Goal: Navigation & Orientation: Find specific page/section

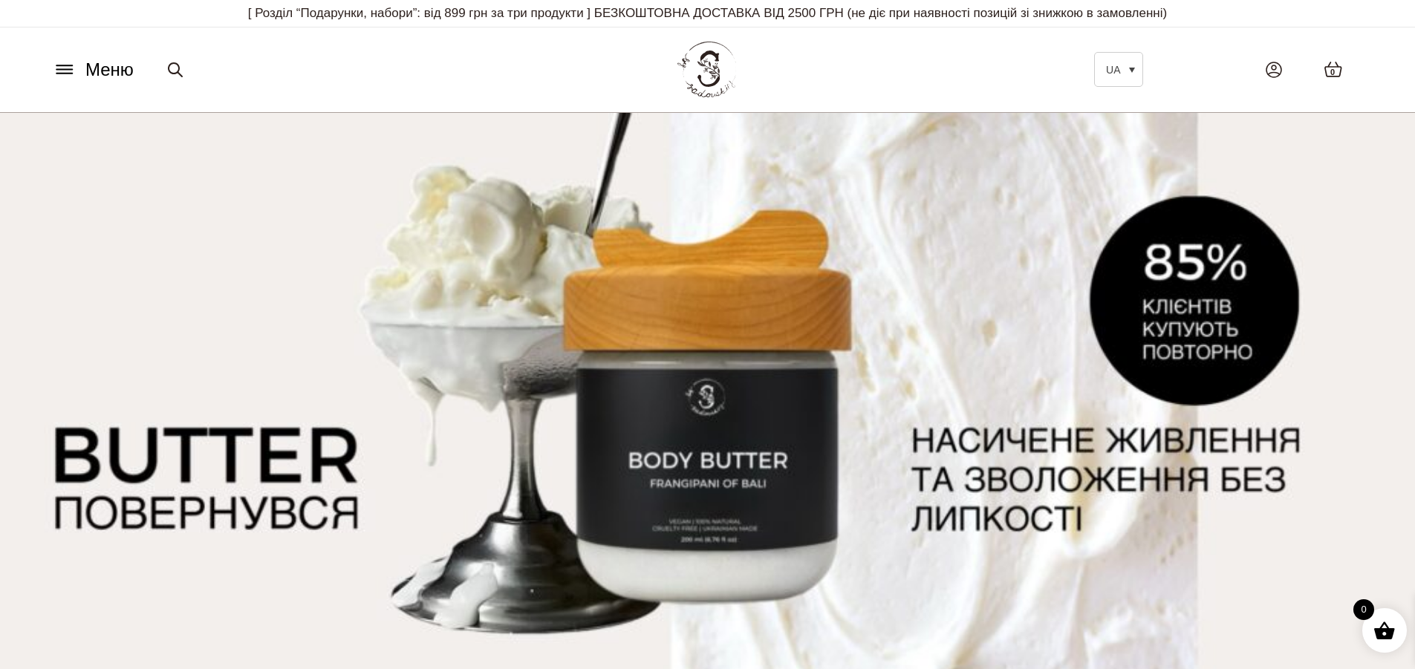
click at [88, 73] on span "Меню" at bounding box center [109, 69] width 48 height 27
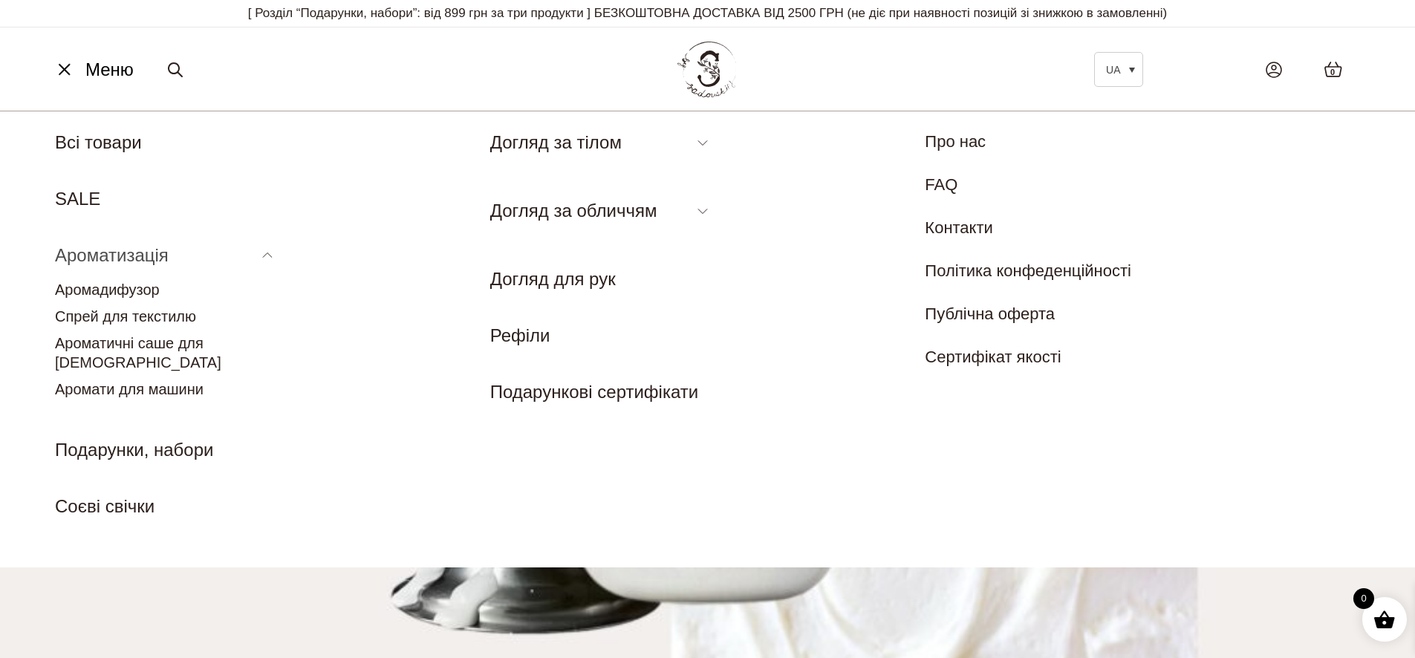
click at [141, 250] on link "Ароматизація" at bounding box center [112, 255] width 114 height 20
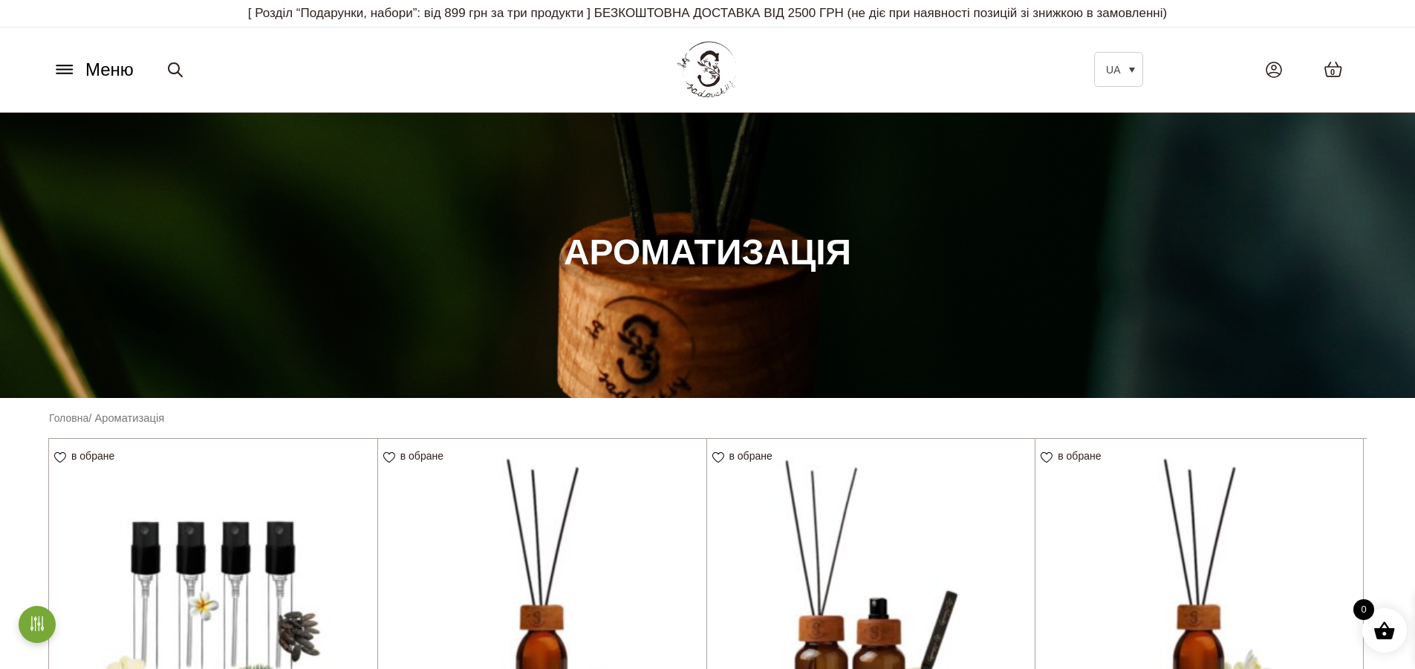
click at [100, 68] on span "Меню" at bounding box center [109, 69] width 48 height 27
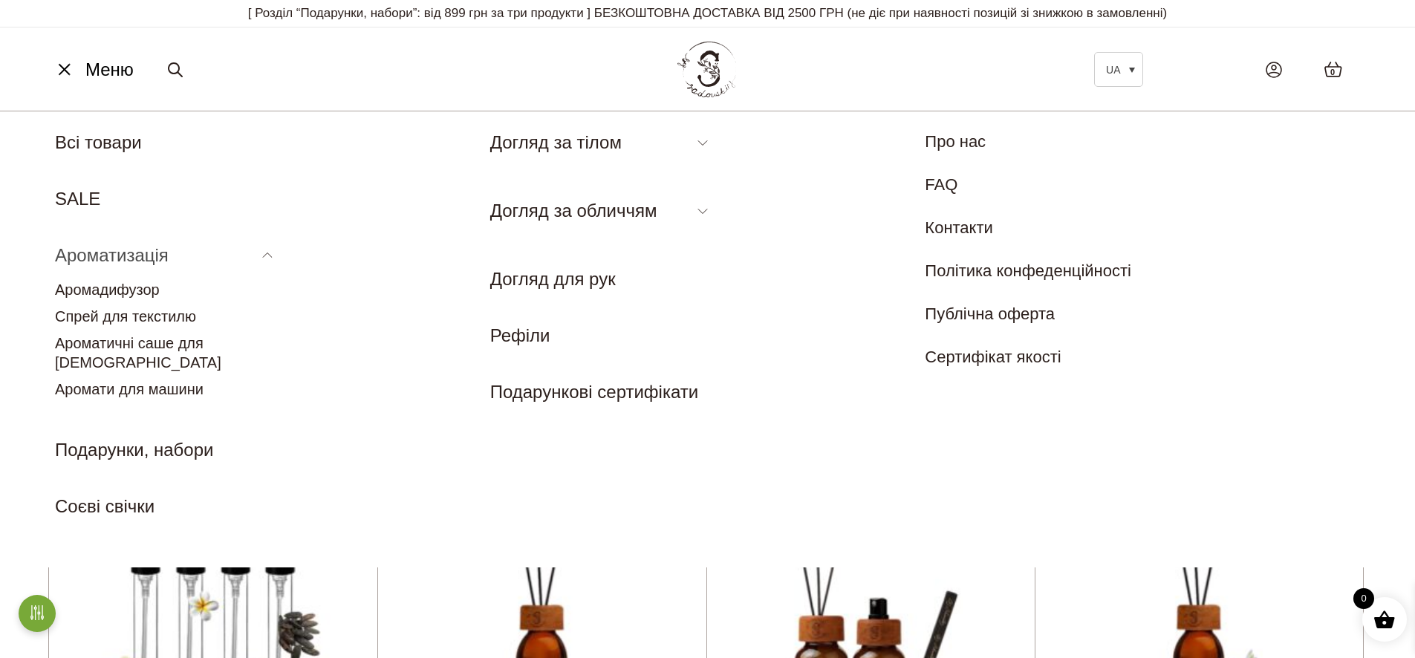
click at [103, 255] on link "Ароматизація" at bounding box center [112, 255] width 114 height 20
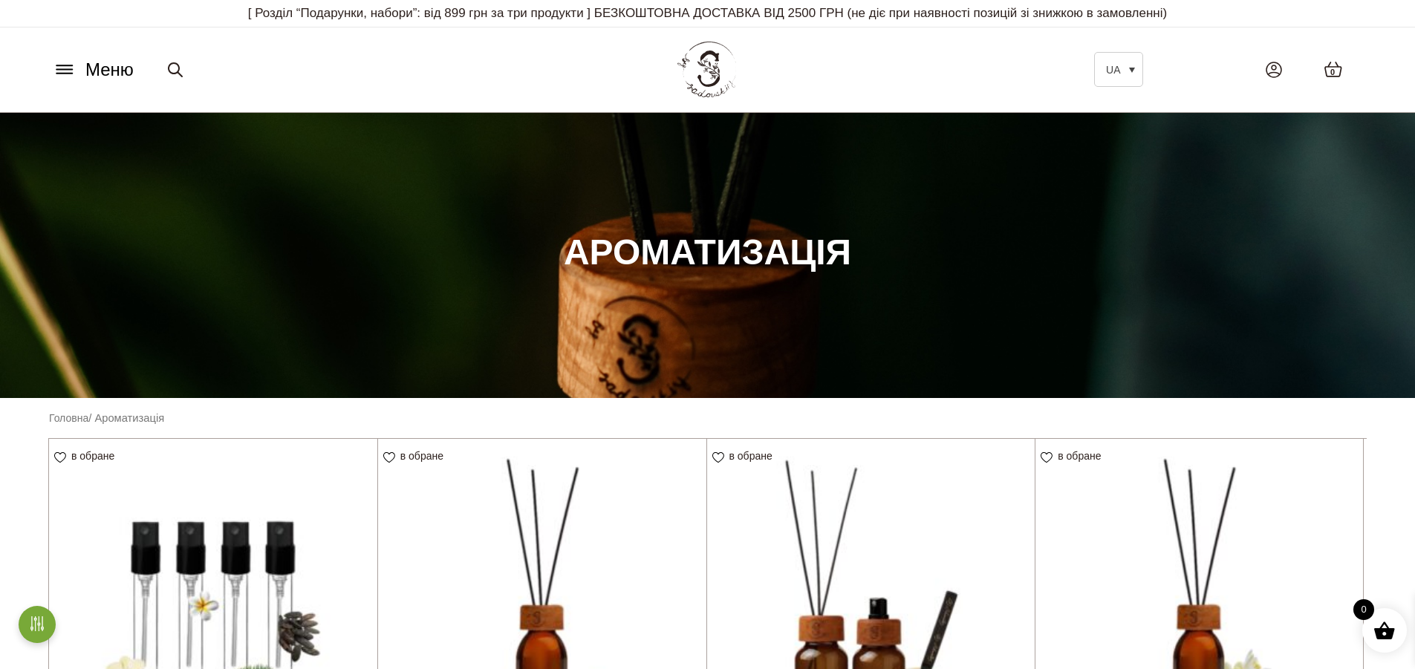
click at [102, 293] on section "Ароматизація" at bounding box center [707, 255] width 1415 height 285
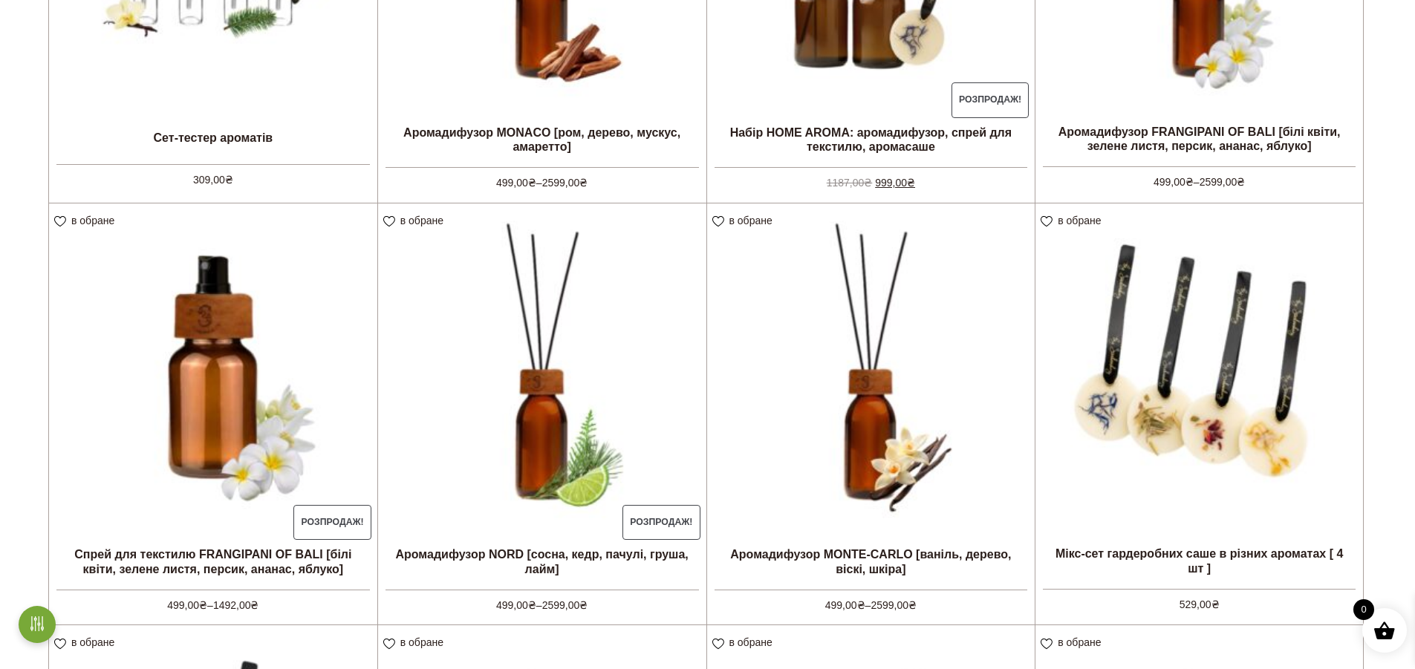
scroll to position [684, 0]
